Goal: Information Seeking & Learning: Check status

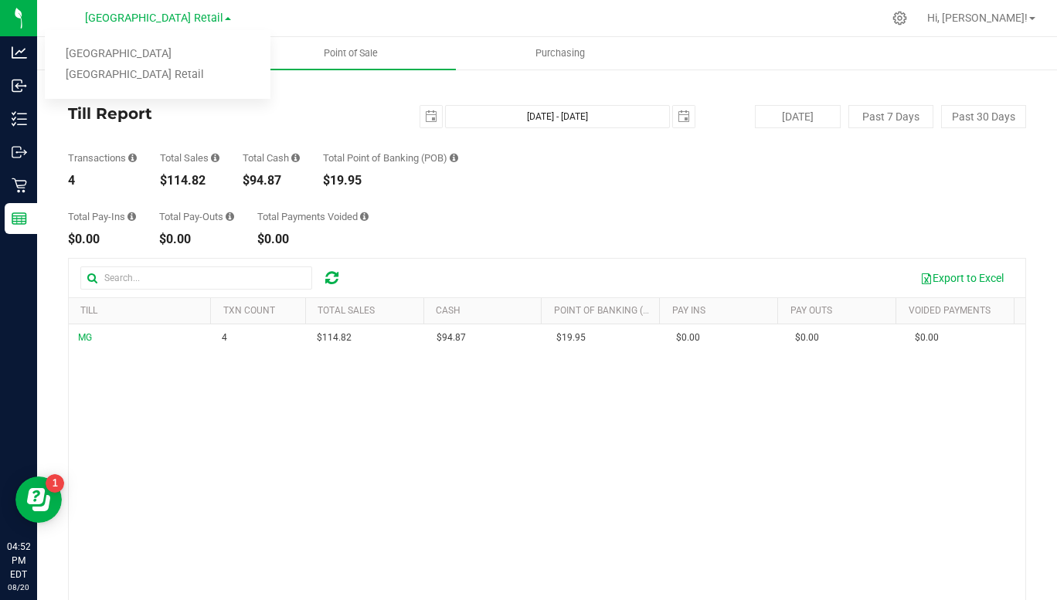
click at [0, 0] on img at bounding box center [0, 0] width 0 height 0
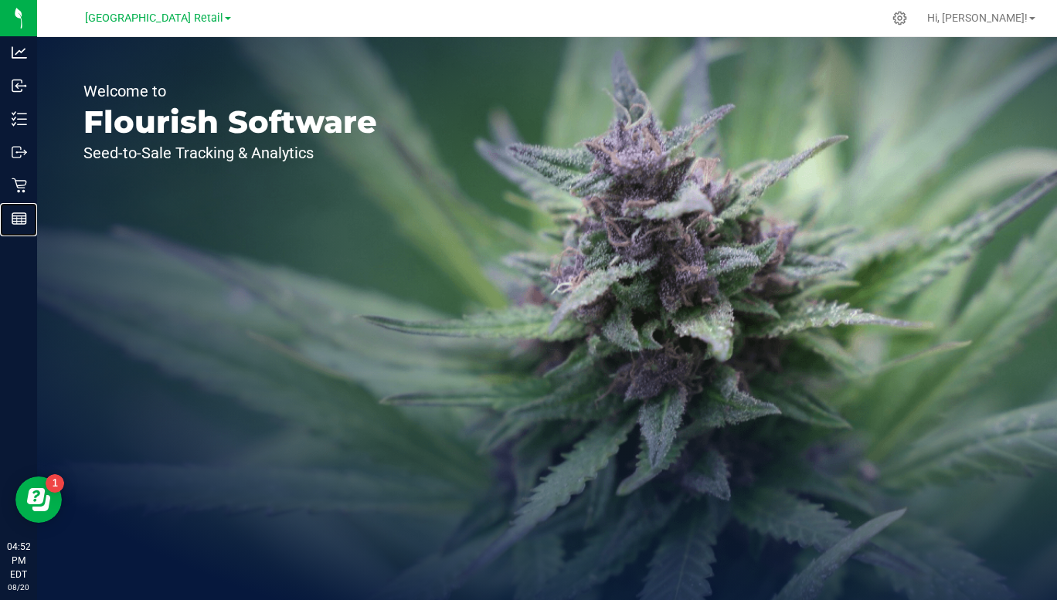
click at [37, 231] on div "Reports" at bounding box center [21, 218] width 32 height 31
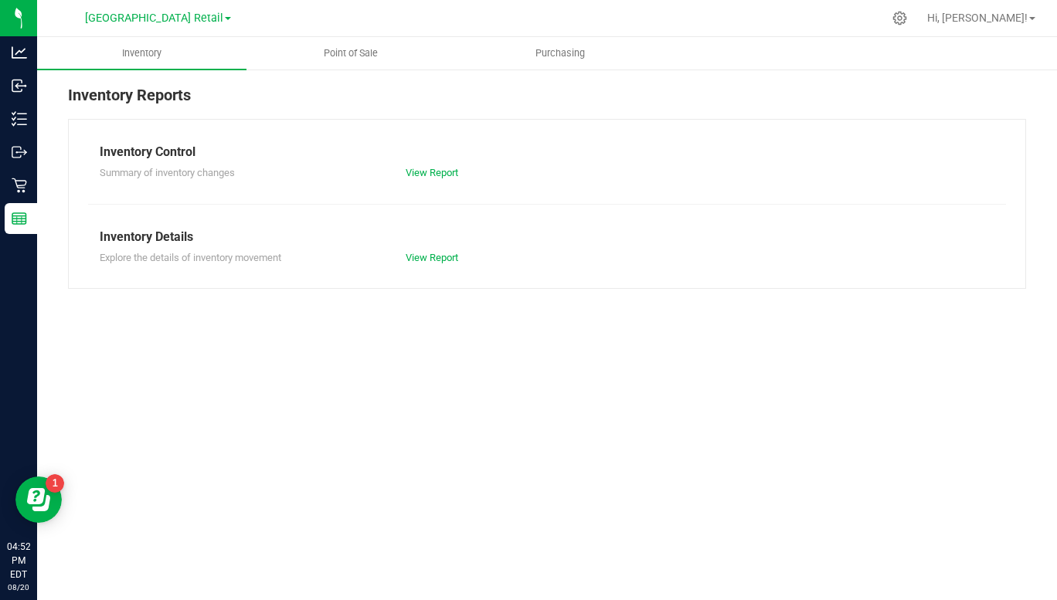
click at [247, 165] on div "Summary of inventory changes" at bounding box center [241, 172] width 306 height 15
click at [227, 178] on span "Summary of inventory changes" at bounding box center [167, 173] width 135 height 12
click at [349, 50] on span "Point of Sale" at bounding box center [351, 53] width 96 height 14
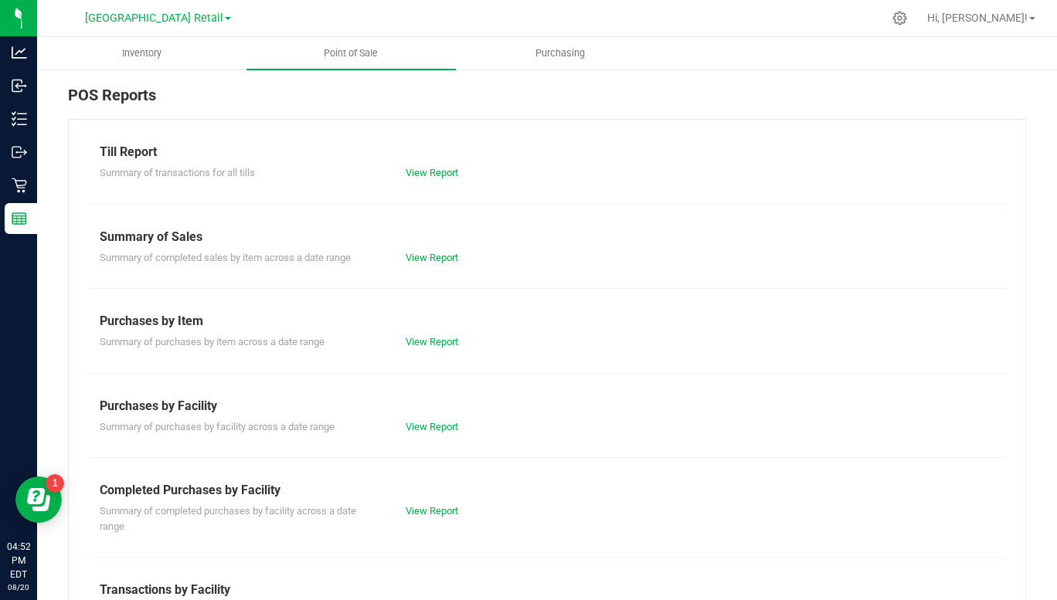
click at [297, 172] on div "Summary of transactions for all tills" at bounding box center [241, 172] width 306 height 15
click at [428, 175] on link "View Report" at bounding box center [432, 173] width 53 height 12
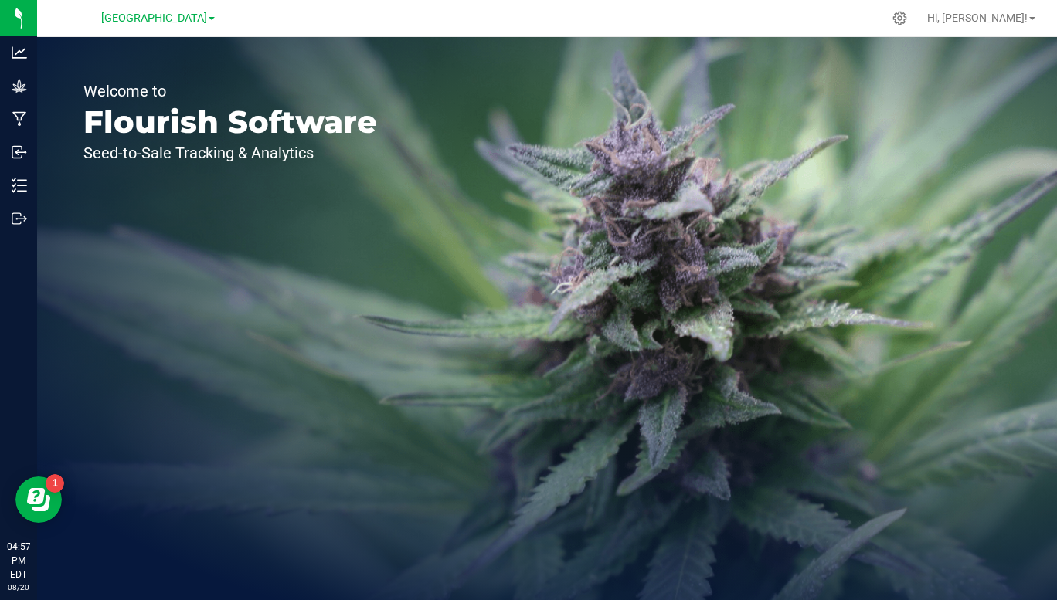
click at [207, 17] on span "[GEOGRAPHIC_DATA]" at bounding box center [154, 18] width 106 height 13
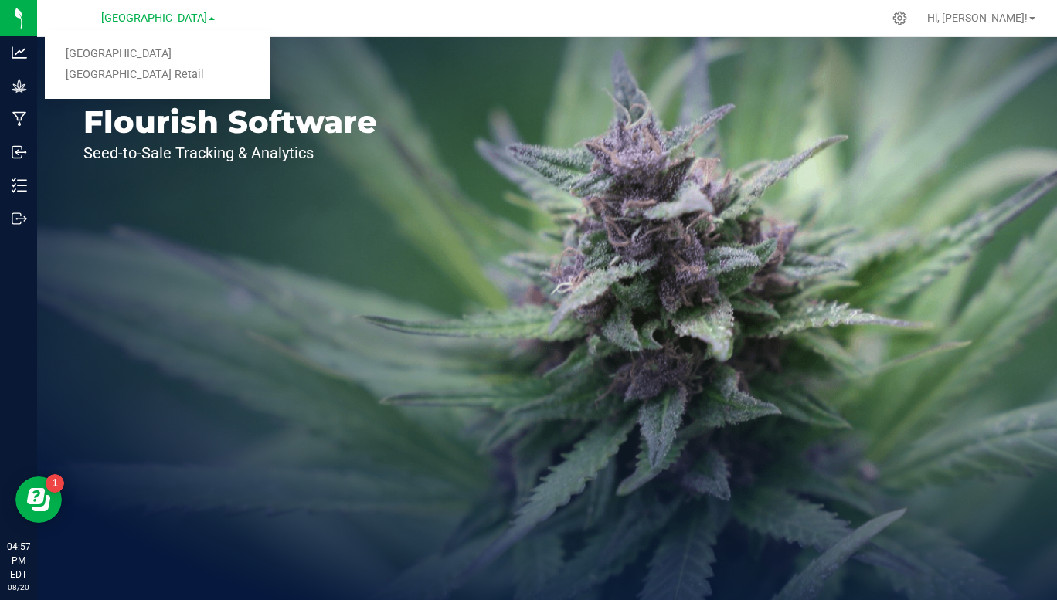
click at [178, 83] on link "[GEOGRAPHIC_DATA] Retail" at bounding box center [158, 75] width 226 height 21
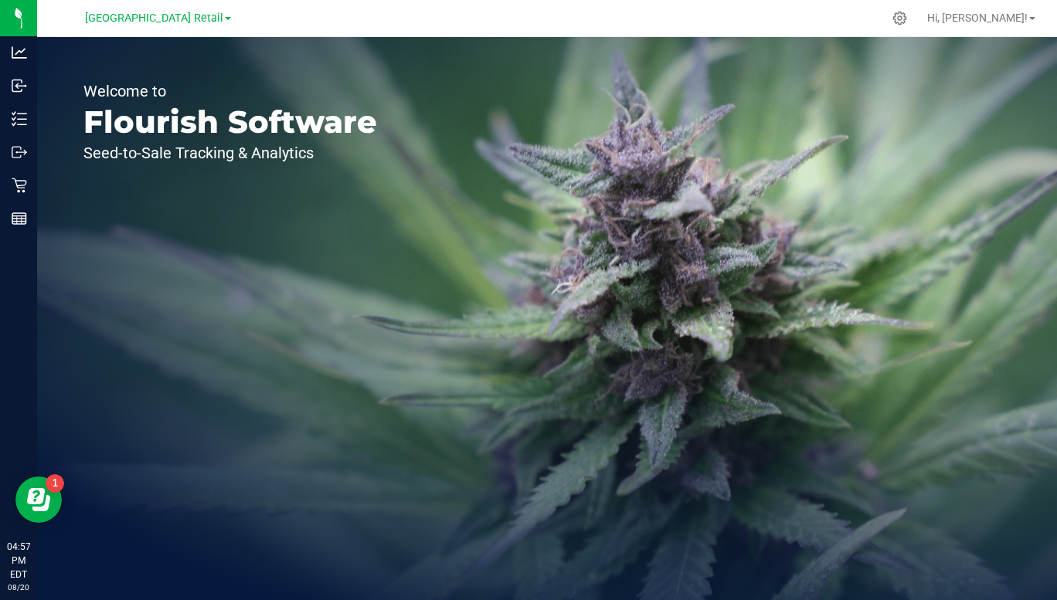
click at [0, 0] on img at bounding box center [0, 0] width 0 height 0
click at [0, 0] on p "Reports" at bounding box center [0, 0] width 0 height 0
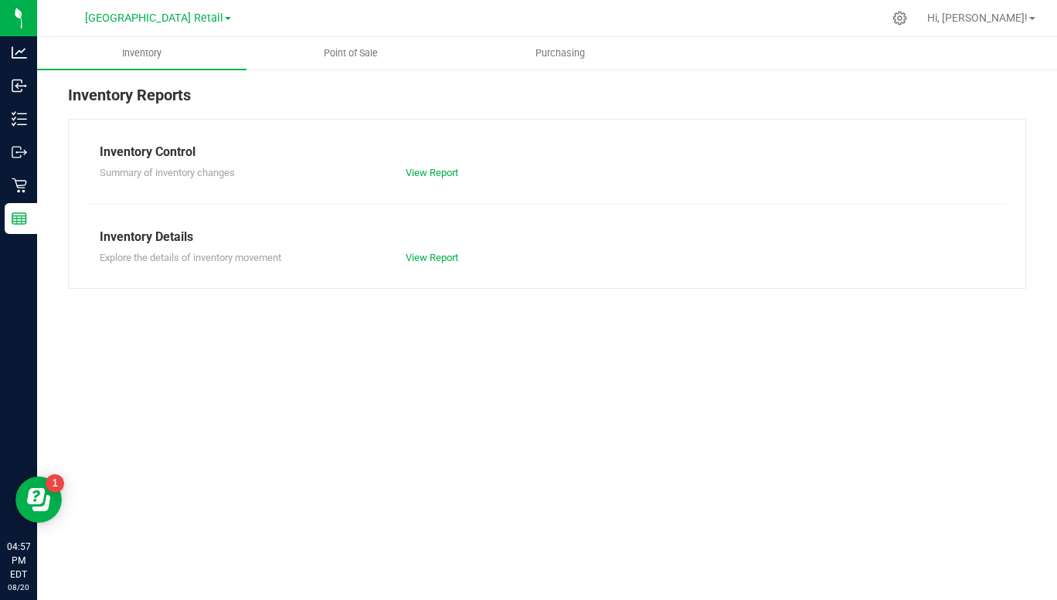
click at [311, 151] on div "Inventory Control" at bounding box center [547, 152] width 895 height 19
click at [372, 50] on span "Point of Sale" at bounding box center [351, 53] width 96 height 14
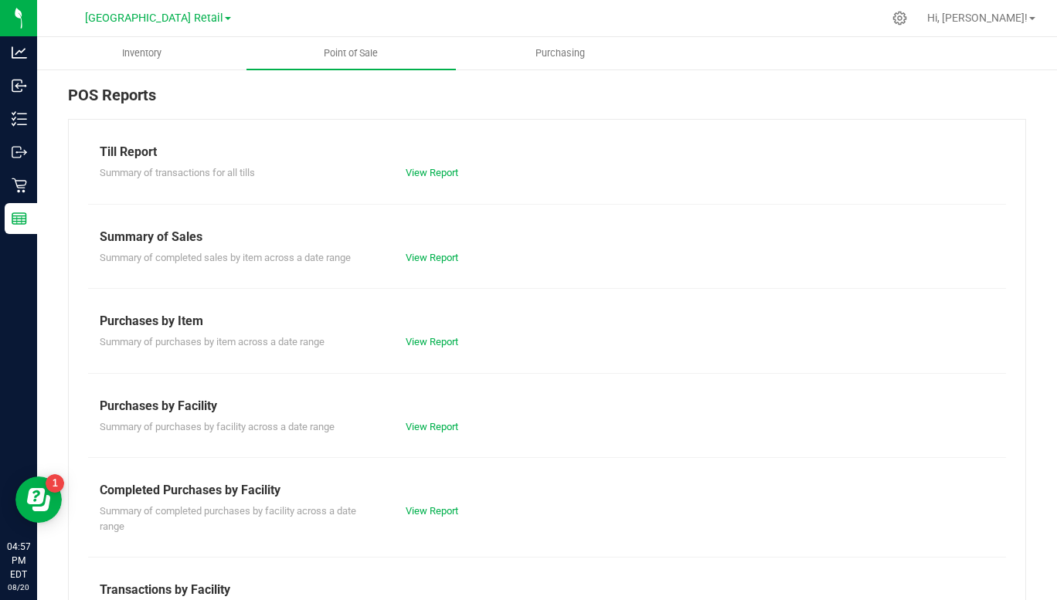
click at [241, 178] on span "Summary of transactions for all tills" at bounding box center [177, 173] width 155 height 12
click at [421, 170] on link "View Report" at bounding box center [432, 173] width 53 height 12
